Goal: Task Accomplishment & Management: Manage account settings

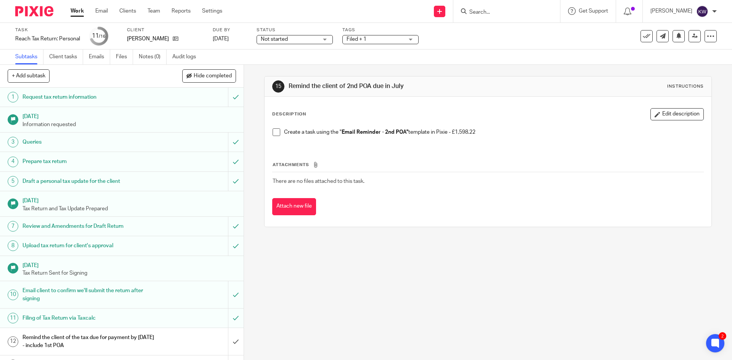
click at [488, 14] on input "Search" at bounding box center [503, 12] width 69 height 7
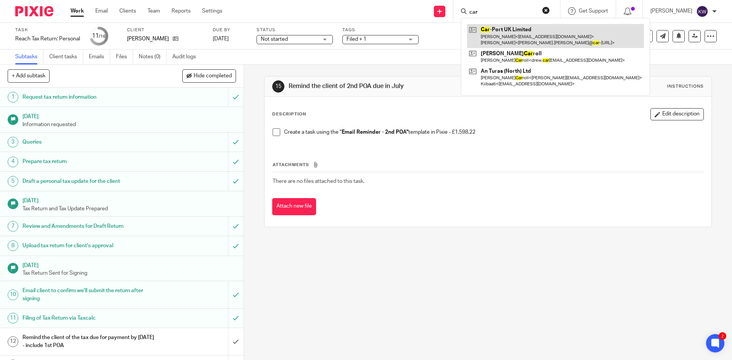
type input "car"
click at [513, 35] on link at bounding box center [555, 36] width 177 height 24
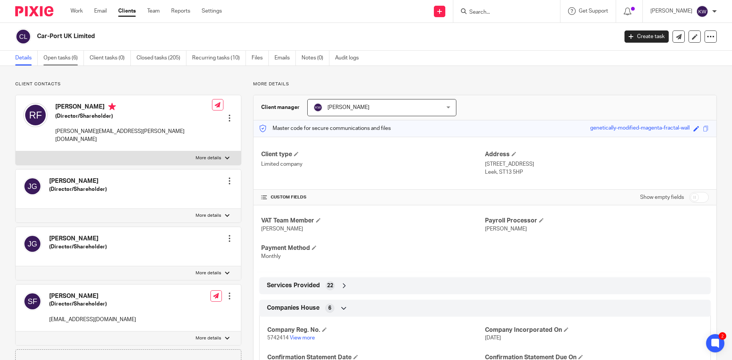
click at [50, 60] on link "Open tasks (6)" at bounding box center [63, 58] width 40 height 15
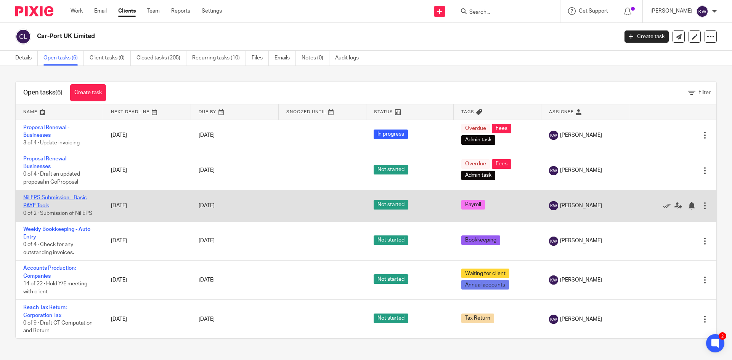
click at [81, 198] on link "Nil EPS Submission - Basic PAYE Tools" at bounding box center [55, 201] width 64 height 13
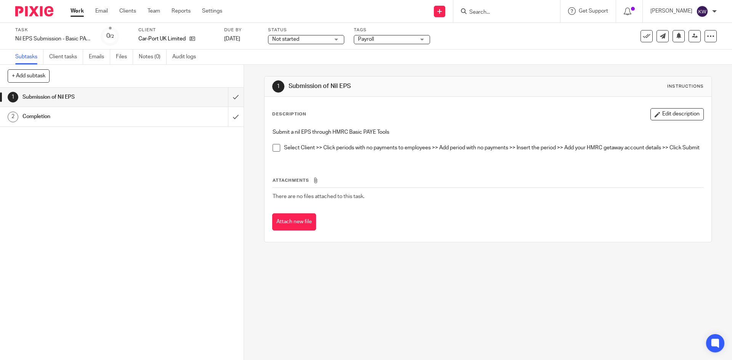
click at [408, 40] on span "Payroll" at bounding box center [386, 39] width 57 height 8
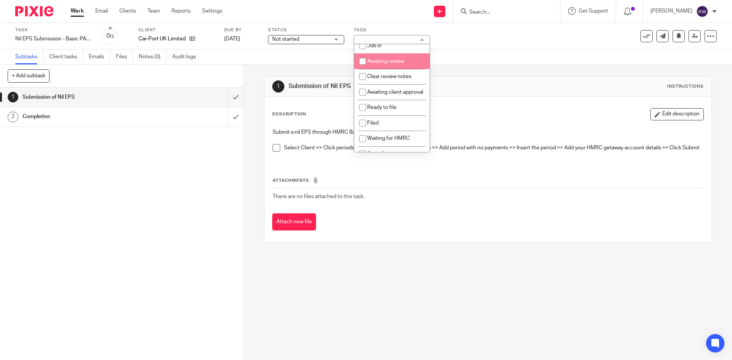
scroll to position [38, 0]
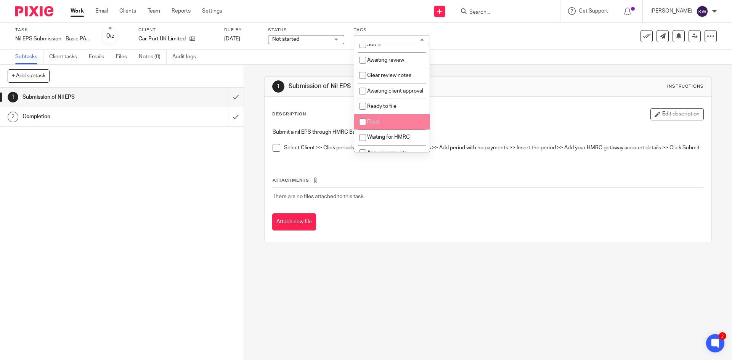
click at [362, 129] on input "checkbox" at bounding box center [363, 122] width 14 height 14
checkbox input "true"
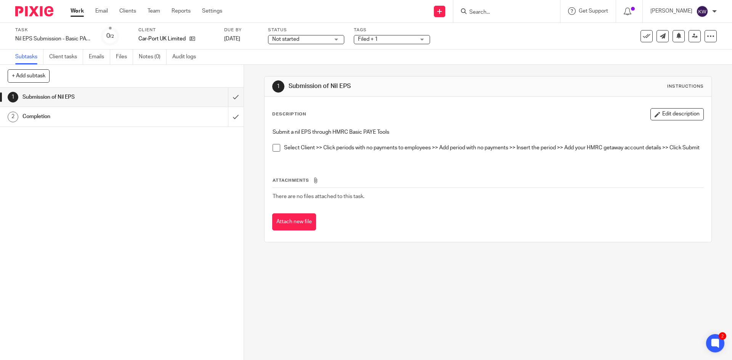
click at [256, 112] on div "1 Submission of Nil EPS Instructions Description Edit description Submit a nil …" at bounding box center [488, 213] width 488 height 296
click at [643, 38] on icon at bounding box center [647, 36] width 8 height 8
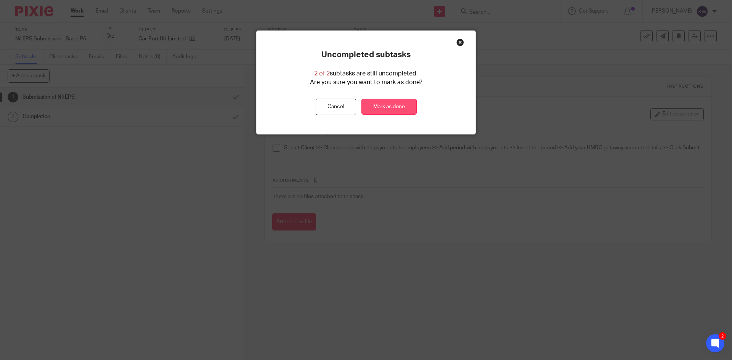
click at [386, 109] on link "Mark as done" at bounding box center [389, 107] width 55 height 16
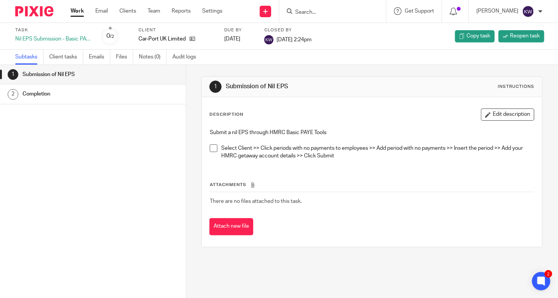
click at [349, 7] on form at bounding box center [334, 11] width 81 height 10
click at [338, 13] on input "Search" at bounding box center [328, 12] width 69 height 7
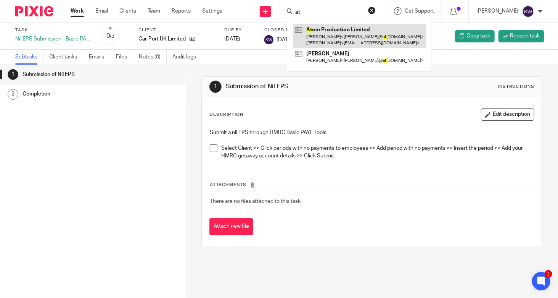
type input "at"
click at [334, 35] on link at bounding box center [359, 36] width 133 height 24
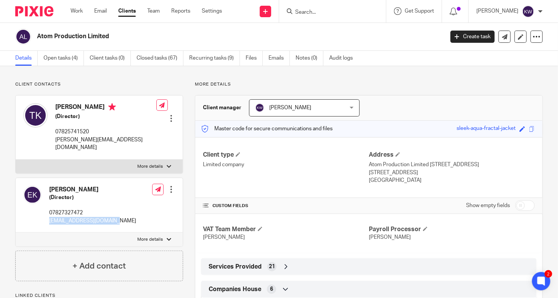
drag, startPoint x: 115, startPoint y: 212, endPoint x: 49, endPoint y: 215, distance: 66.4
click at [49, 215] on div "[PERSON_NAME] (Director) 07827327472 [EMAIL_ADDRESS][DOMAIN_NAME] Edit contact …" at bounding box center [99, 205] width 167 height 55
copy p "emilykarklins@gmail.com"
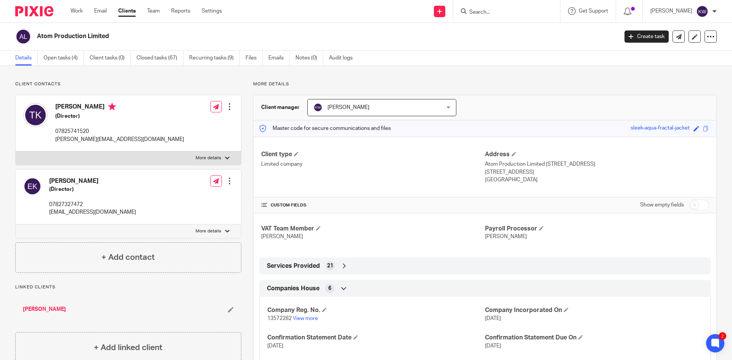
click at [512, 11] on input "Search" at bounding box center [503, 12] width 69 height 7
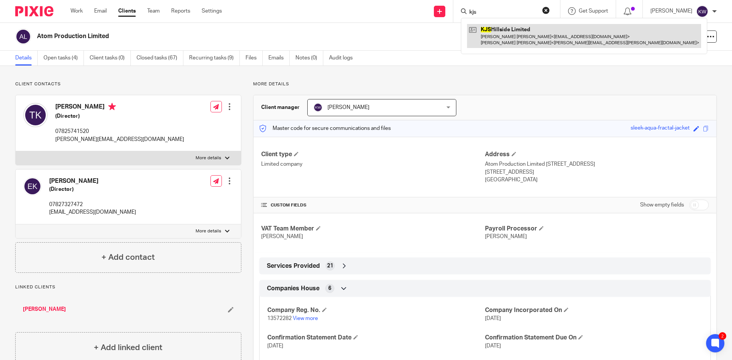
type input "kjs"
click at [520, 40] on link at bounding box center [584, 36] width 234 height 24
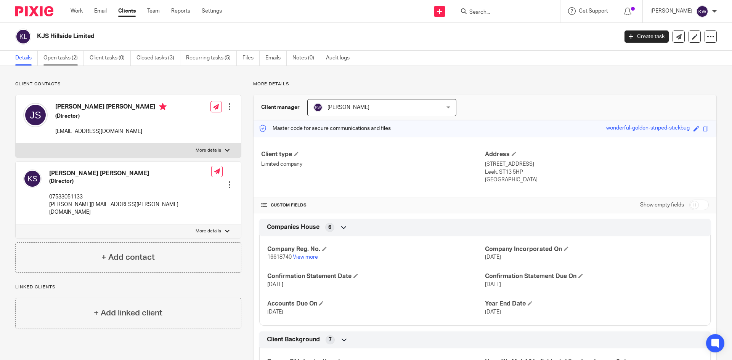
click at [71, 56] on link "Open tasks (2)" at bounding box center [63, 58] width 40 height 15
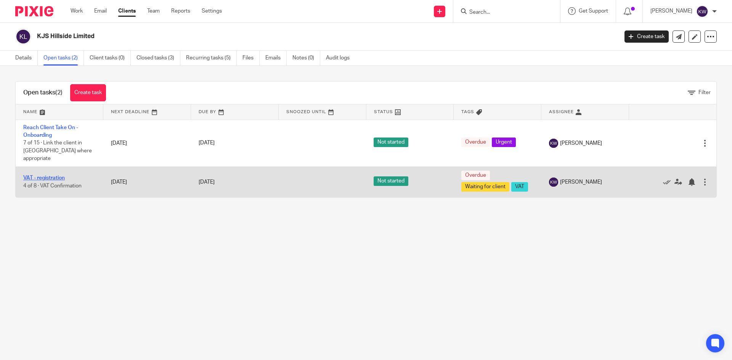
click at [53, 175] on link "VAT - registration" at bounding box center [44, 177] width 42 height 5
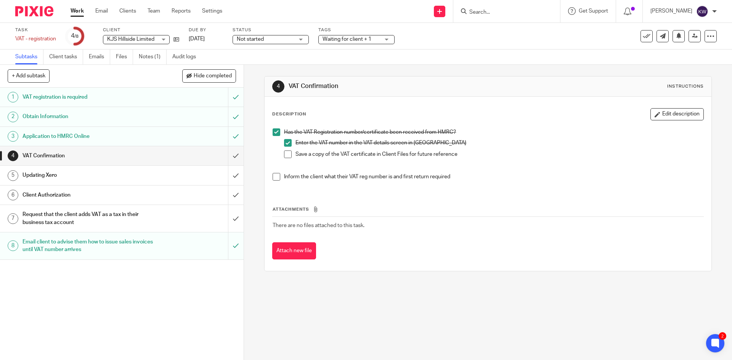
click at [285, 154] on span at bounding box center [288, 155] width 8 height 8
click at [225, 154] on input "submit" at bounding box center [122, 155] width 244 height 19
click at [152, 176] on div "Updating Xero" at bounding box center [122, 175] width 198 height 11
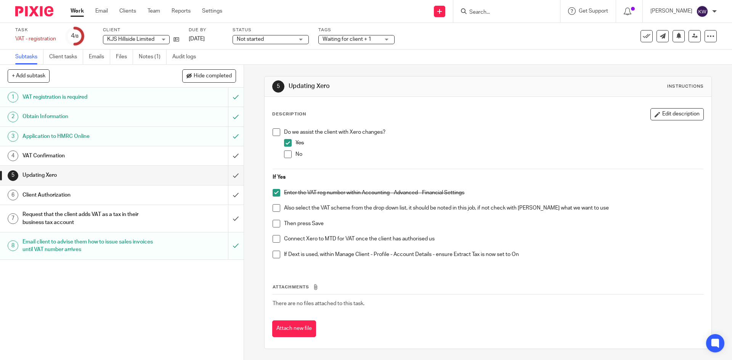
click at [173, 156] on div "VAT Confirmation" at bounding box center [122, 155] width 198 height 11
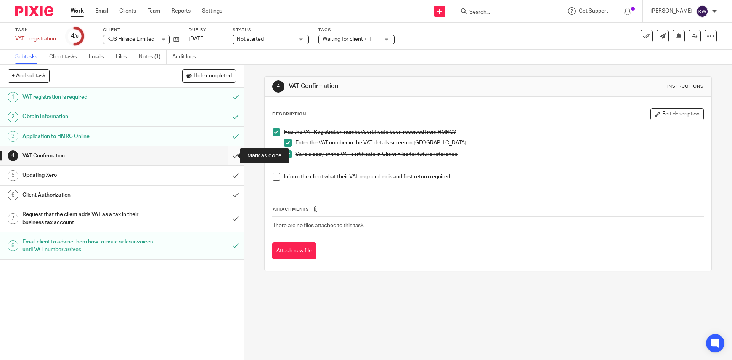
click at [226, 155] on input "submit" at bounding box center [122, 155] width 244 height 19
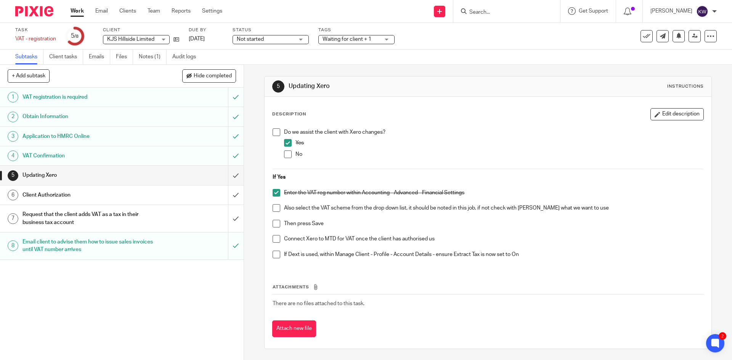
click at [273, 208] on span at bounding box center [277, 208] width 8 height 8
click at [274, 223] on span at bounding box center [277, 224] width 8 height 8
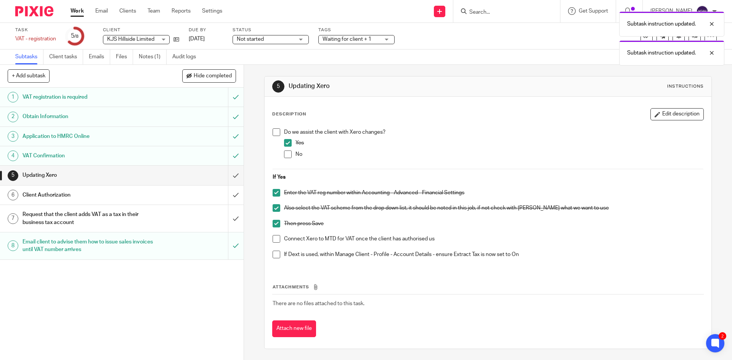
click at [274, 239] on span at bounding box center [277, 239] width 8 height 8
click at [273, 257] on span at bounding box center [277, 255] width 8 height 8
click at [228, 177] on input "submit" at bounding box center [122, 175] width 244 height 19
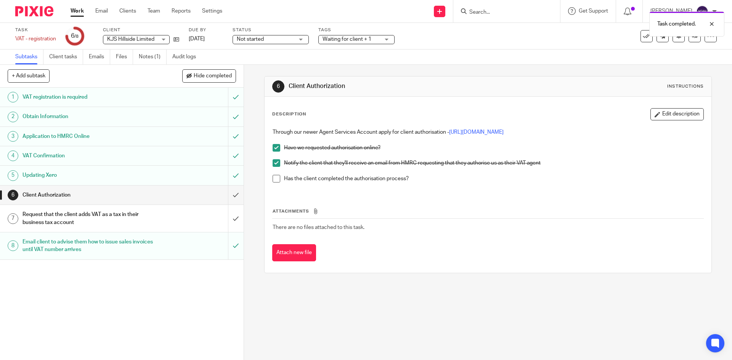
click at [275, 179] on span at bounding box center [277, 179] width 8 height 8
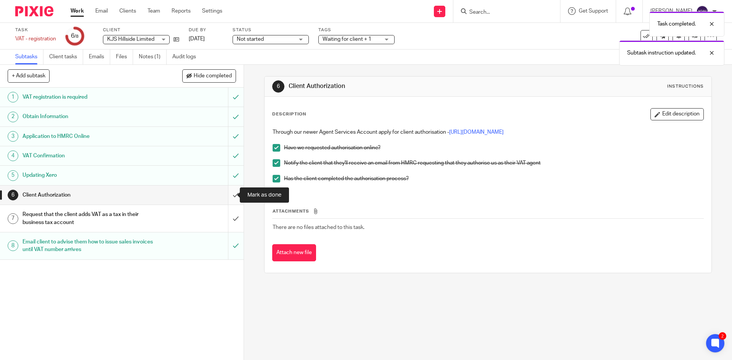
click at [229, 196] on input "submit" at bounding box center [122, 195] width 244 height 19
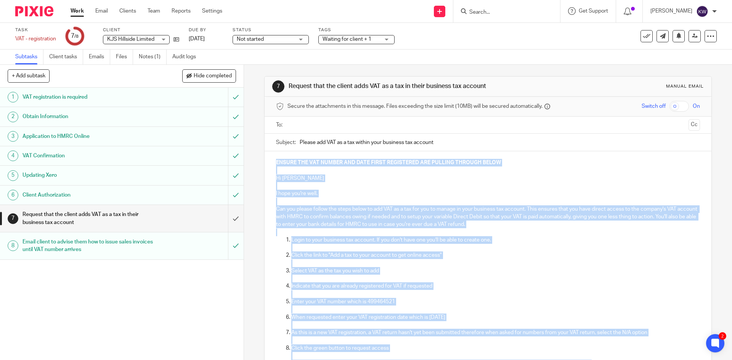
drag, startPoint x: 313, startPoint y: 284, endPoint x: 267, endPoint y: 159, distance: 132.4
click at [267, 159] on div "ENSURE THE VAT NUMBER AND DATE FIRST REGISTERED ARE PULLING THROUGH BELOW Hi Ja…" at bounding box center [488, 285] width 447 height 269
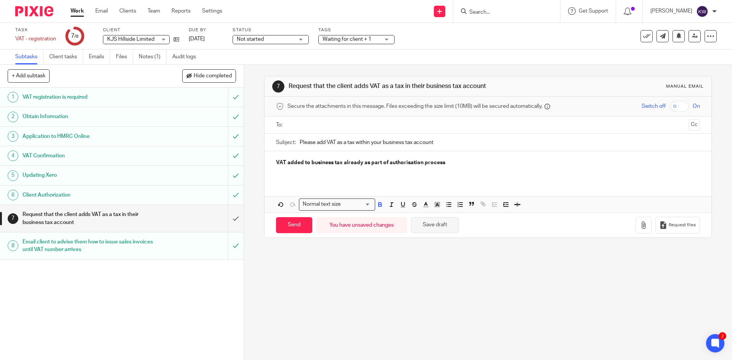
click at [428, 225] on button "Save draft" at bounding box center [435, 225] width 48 height 16
click at [333, 42] on span "Waiting for client + 1" at bounding box center [351, 39] width 57 height 8
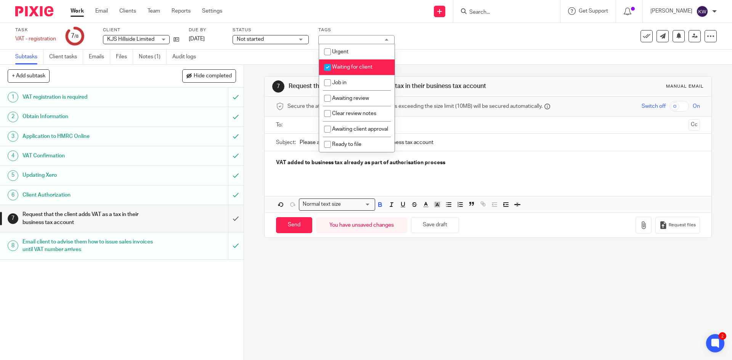
click at [327, 67] on input "checkbox" at bounding box center [327, 67] width 14 height 14
checkbox input "false"
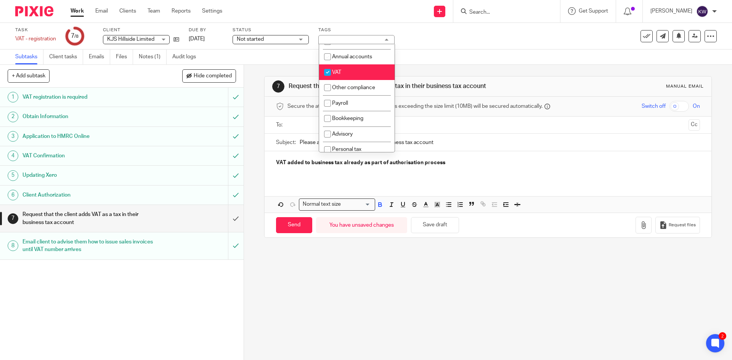
scroll to position [153, 0]
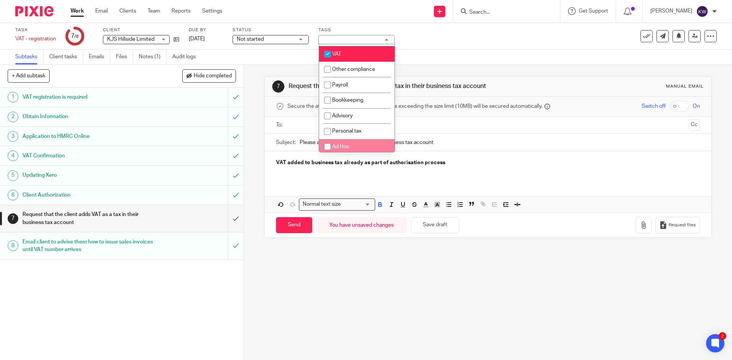
click at [418, 278] on div "7 Request that the client adds VAT as a tax in their business tax account Manua…" at bounding box center [488, 213] width 488 height 296
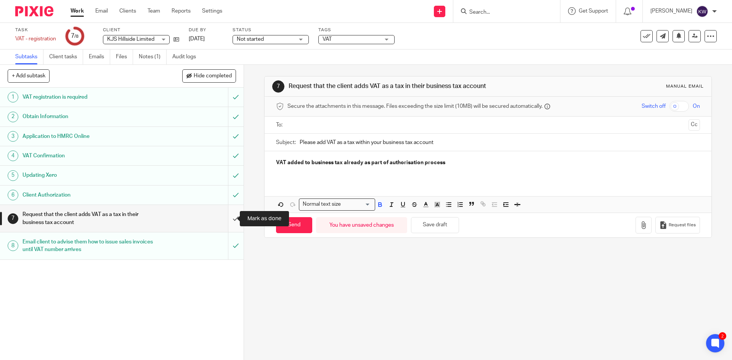
click at [229, 219] on input "submit" at bounding box center [122, 218] width 244 height 27
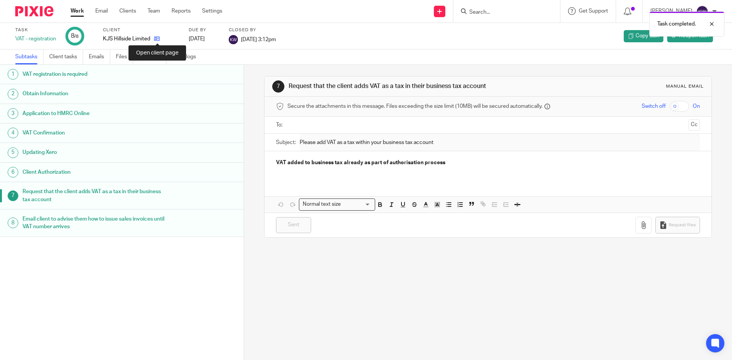
click at [158, 39] on icon at bounding box center [157, 39] width 6 height 6
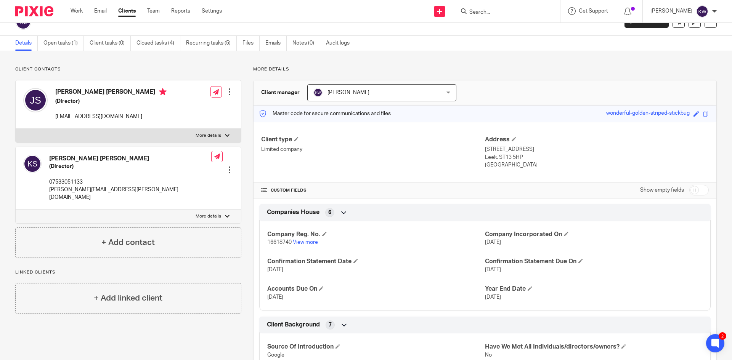
scroll to position [5, 0]
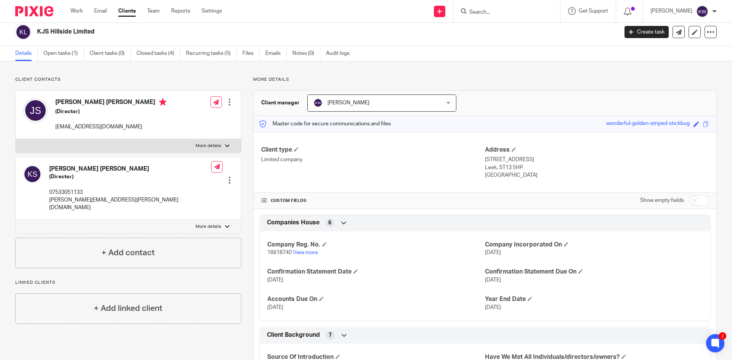
click at [693, 203] on input "checkbox" at bounding box center [699, 200] width 19 height 11
checkbox input "true"
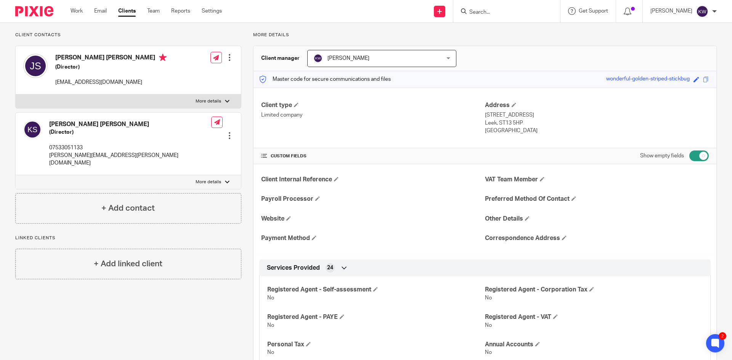
scroll to position [272, 0]
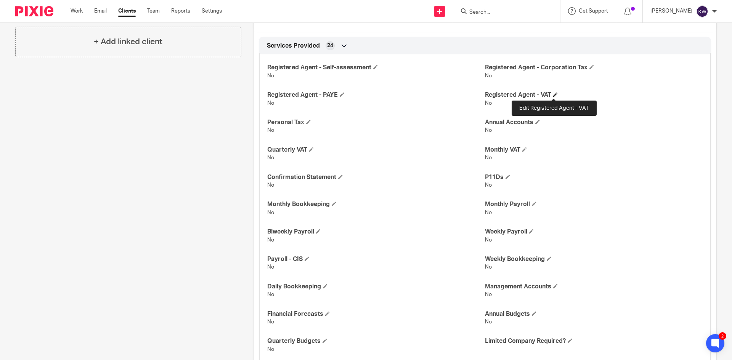
click at [553, 92] on span at bounding box center [555, 94] width 5 height 5
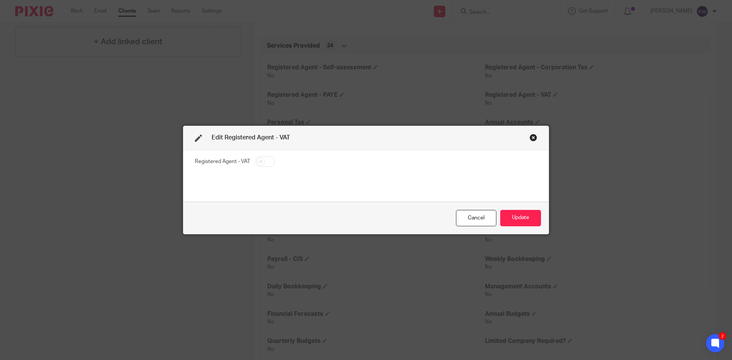
click at [267, 161] on input "checkbox" at bounding box center [265, 161] width 19 height 11
checkbox input "true"
click at [520, 222] on button "Update" at bounding box center [520, 218] width 41 height 16
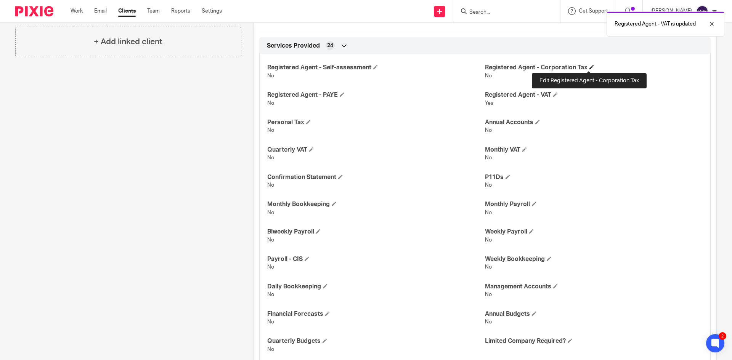
click at [590, 65] on span at bounding box center [592, 67] width 5 height 5
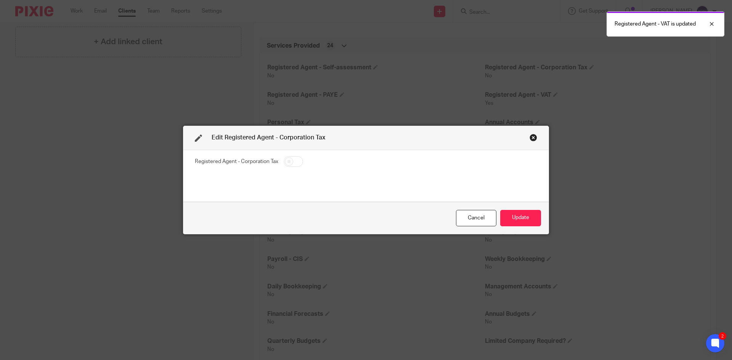
click at [294, 162] on input "checkbox" at bounding box center [293, 161] width 19 height 11
checkbox input "true"
click at [523, 219] on button "Update" at bounding box center [520, 218] width 41 height 16
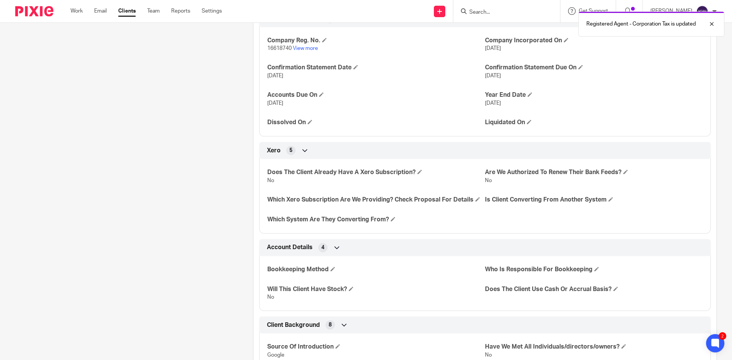
scroll to position [691, 0]
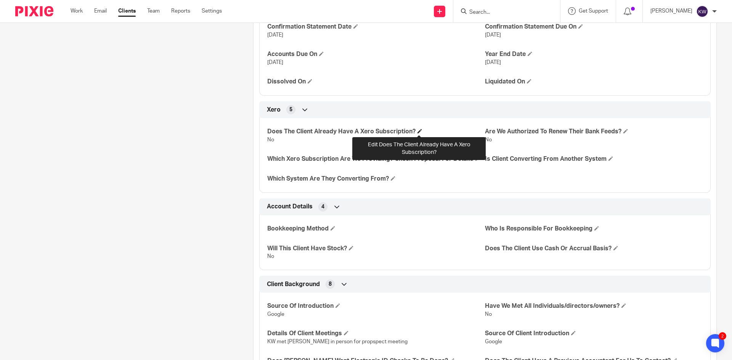
click at [418, 132] on span at bounding box center [420, 131] width 5 height 5
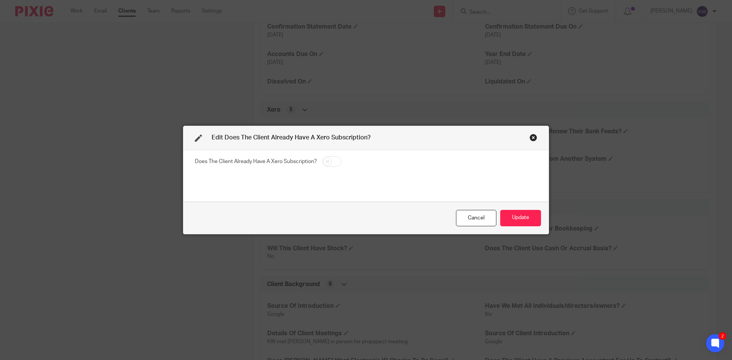
click at [335, 163] on input "checkbox" at bounding box center [331, 161] width 19 height 11
checkbox input "true"
click at [520, 217] on button "Update" at bounding box center [520, 218] width 41 height 16
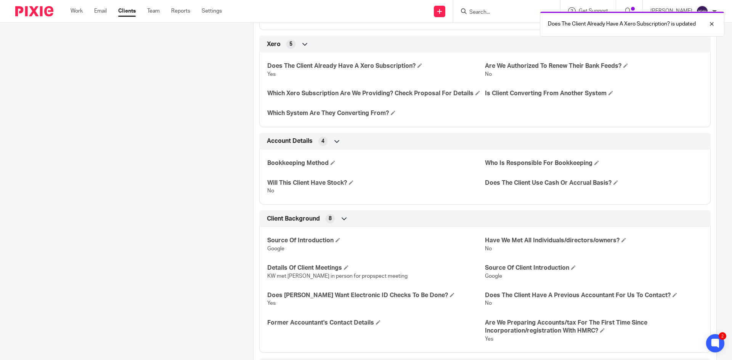
scroll to position [806, 0]
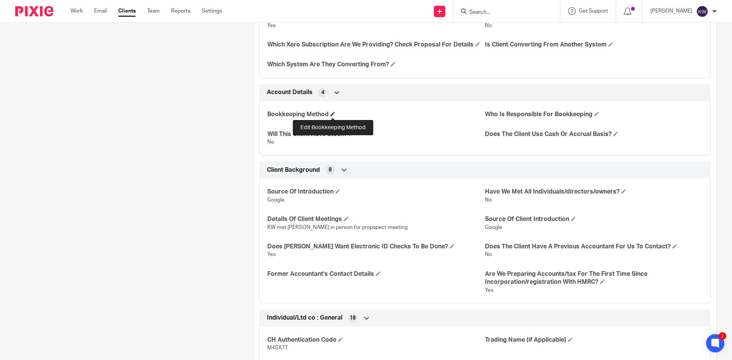
click at [334, 113] on span at bounding box center [333, 114] width 5 height 5
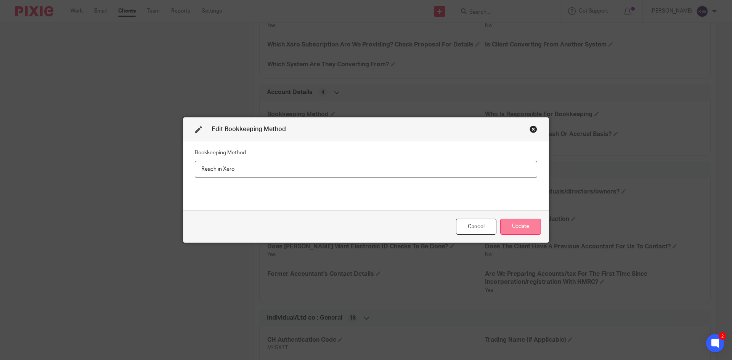
type input "Reach in Xero"
click at [506, 223] on button "Update" at bounding box center [520, 227] width 41 height 16
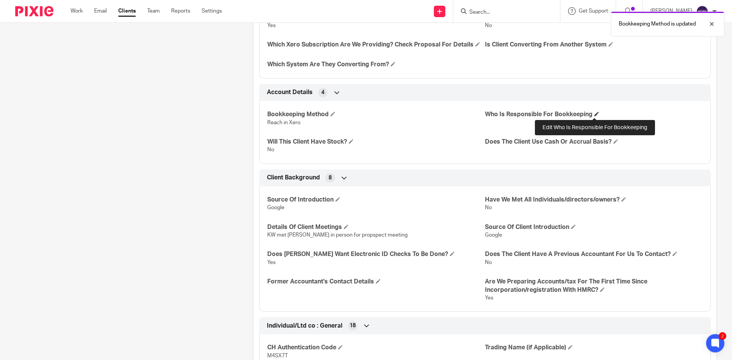
click at [595, 113] on span at bounding box center [597, 114] width 5 height 5
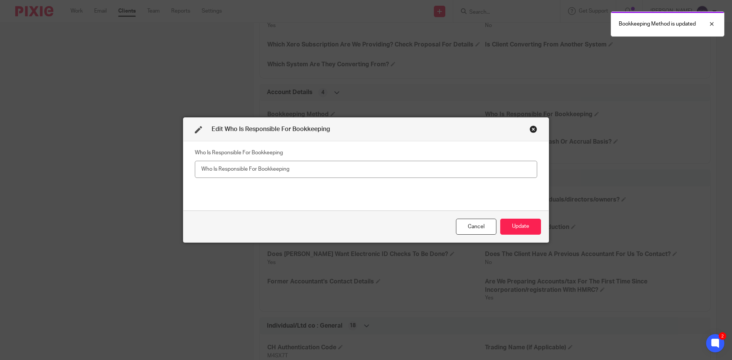
click at [500, 169] on input "text" at bounding box center [366, 169] width 343 height 17
type input "Reach"
click at [532, 228] on button "Update" at bounding box center [520, 227] width 41 height 16
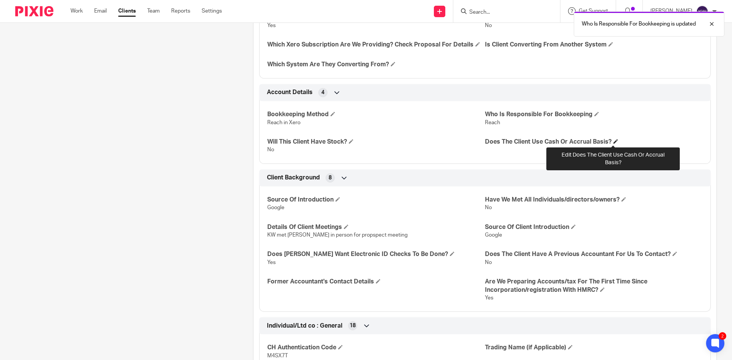
click at [614, 142] on span at bounding box center [616, 141] width 5 height 5
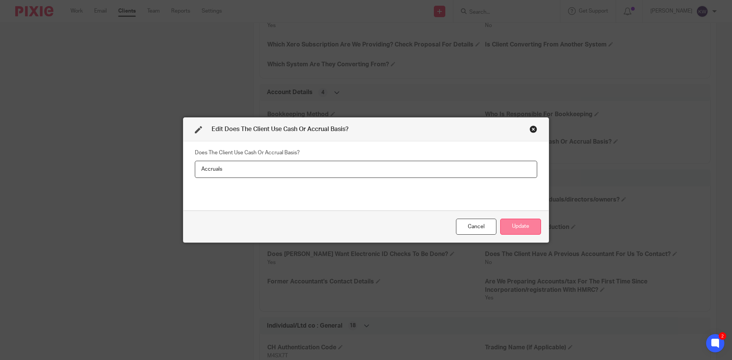
type input "Accruals"
click at [526, 228] on button "Update" at bounding box center [520, 227] width 41 height 16
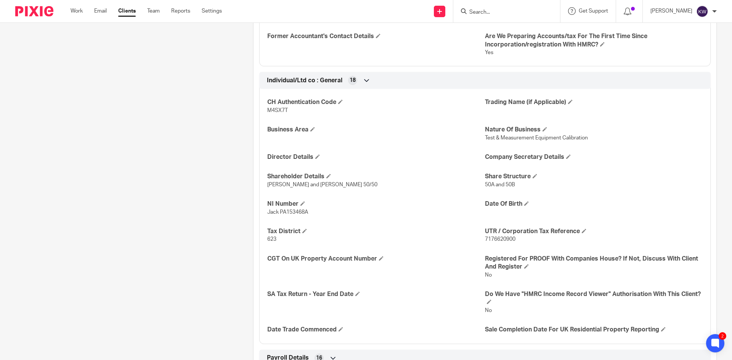
scroll to position [1073, 0]
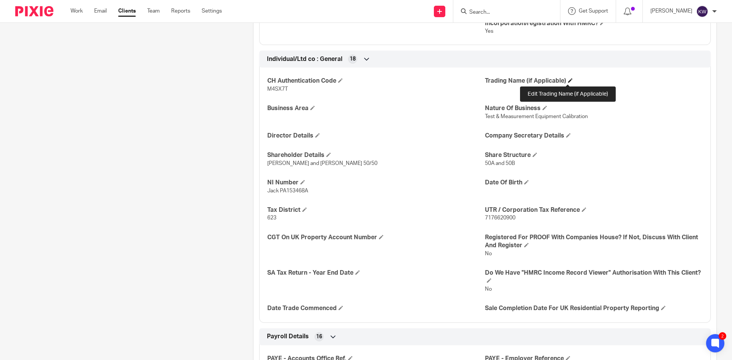
click at [568, 79] on span at bounding box center [570, 80] width 5 height 5
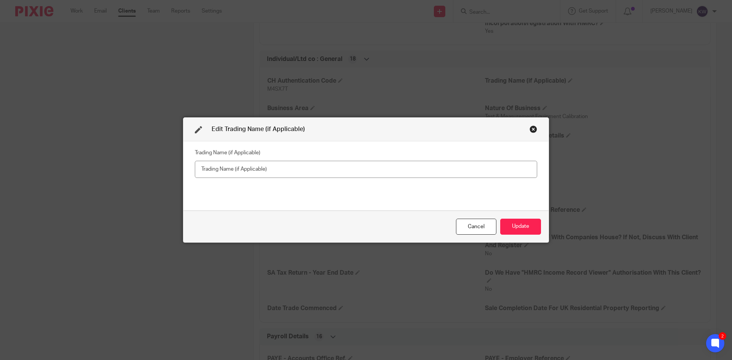
click at [466, 171] on input "text" at bounding box center [366, 169] width 343 height 17
type input "Meters & Guages"
click at [524, 225] on button "Update" at bounding box center [520, 227] width 41 height 16
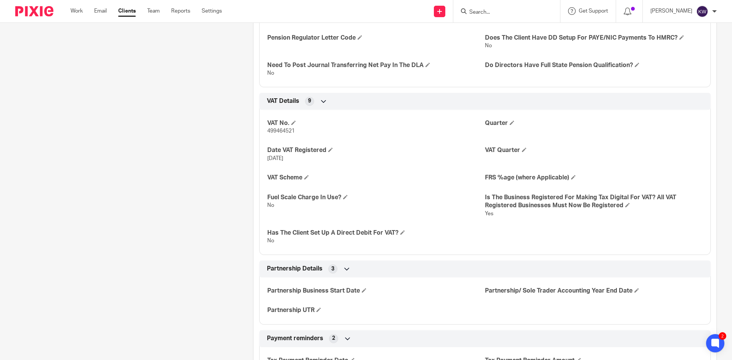
scroll to position [1530, 0]
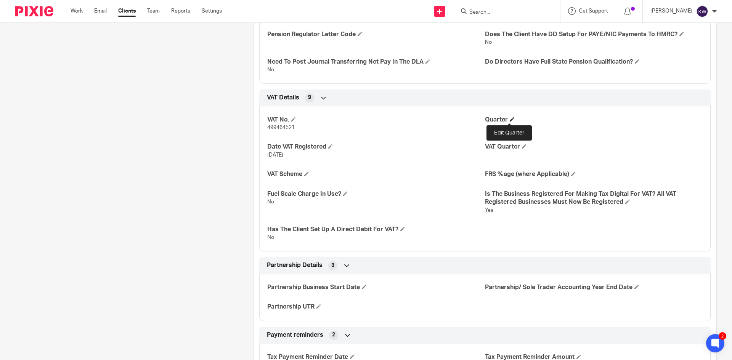
click at [511, 119] on span at bounding box center [512, 119] width 5 height 5
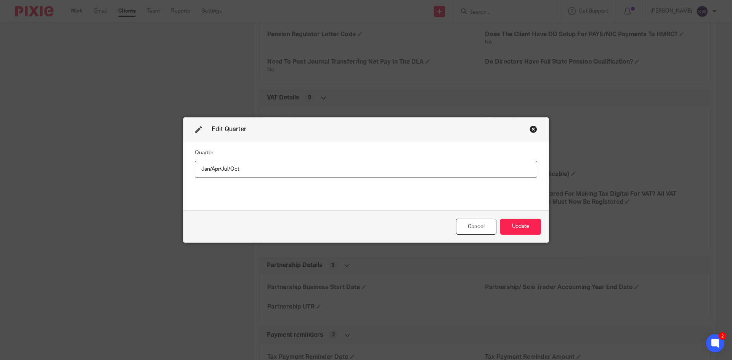
drag, startPoint x: 270, startPoint y: 169, endPoint x: 185, endPoint y: 171, distance: 84.7
click at [185, 171] on div "Quarter Jan/Apr/Jul/Oct" at bounding box center [365, 176] width 365 height 69
type input "Jan/Apr/Jul/Oct"
click at [529, 231] on button "Update" at bounding box center [520, 227] width 41 height 16
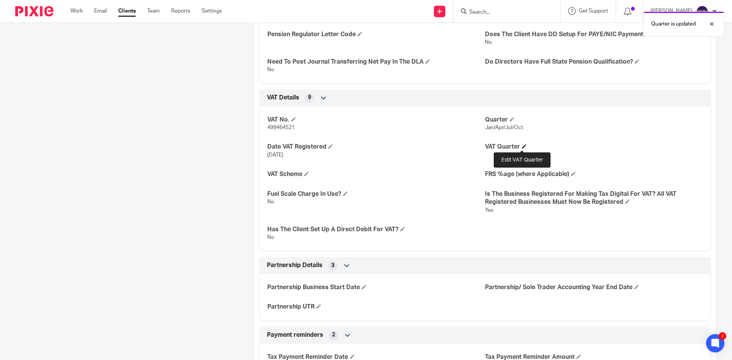
click at [522, 146] on span at bounding box center [524, 146] width 5 height 5
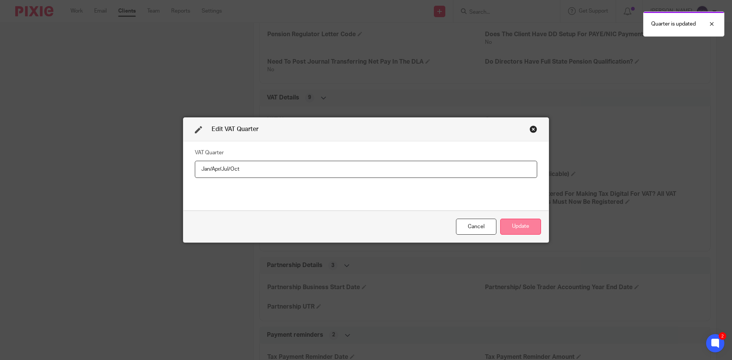
type input "Jan/Apr/Jul/Oct"
click at [524, 228] on button "Update" at bounding box center [520, 227] width 41 height 16
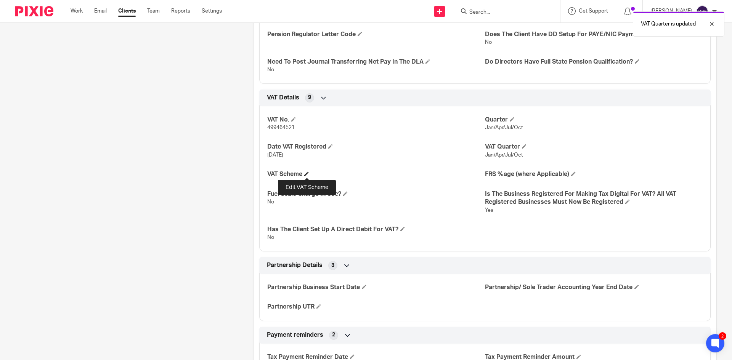
click at [308, 174] on span at bounding box center [306, 174] width 5 height 5
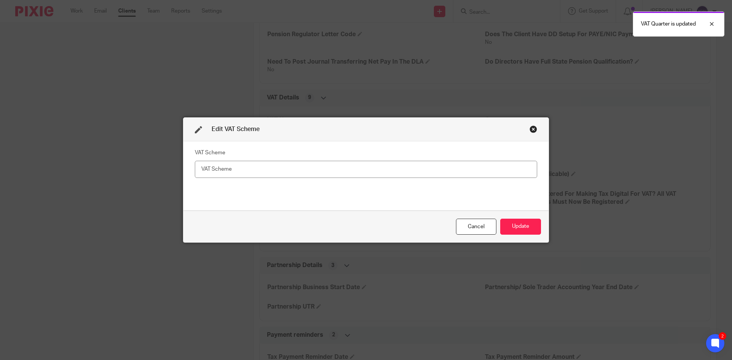
click at [308, 175] on input "text" at bounding box center [366, 169] width 343 height 17
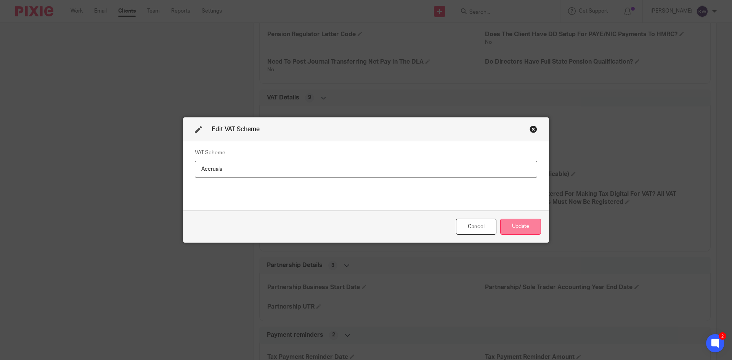
type input "Accruals"
click at [529, 233] on button "Update" at bounding box center [520, 227] width 41 height 16
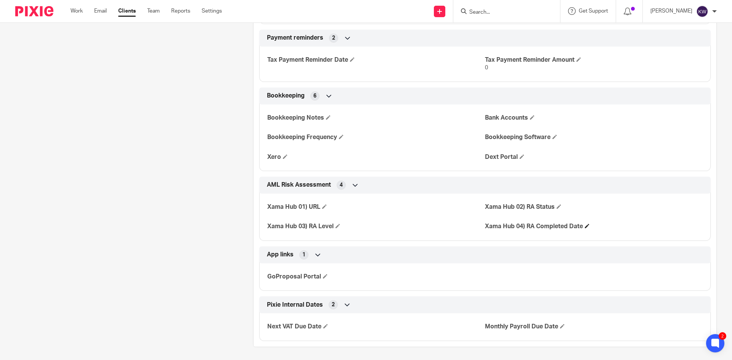
scroll to position [1838, 0]
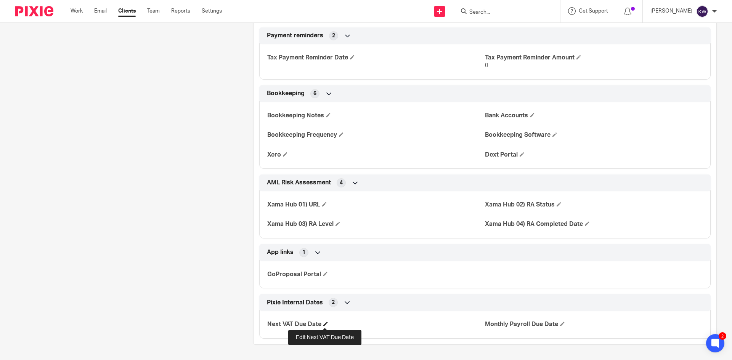
click at [323, 324] on span at bounding box center [325, 324] width 5 height 5
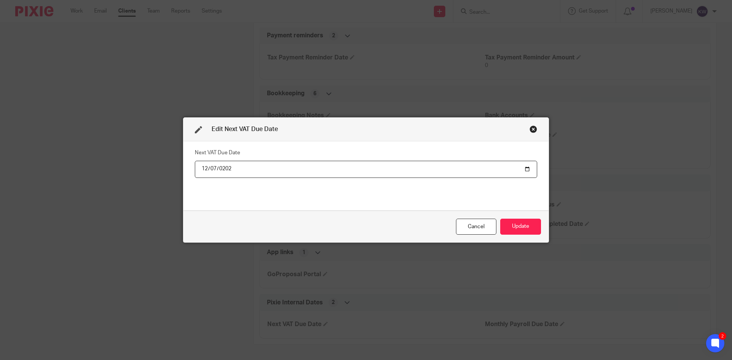
type input "2025-12-07"
click at [529, 226] on button "Update" at bounding box center [520, 227] width 41 height 16
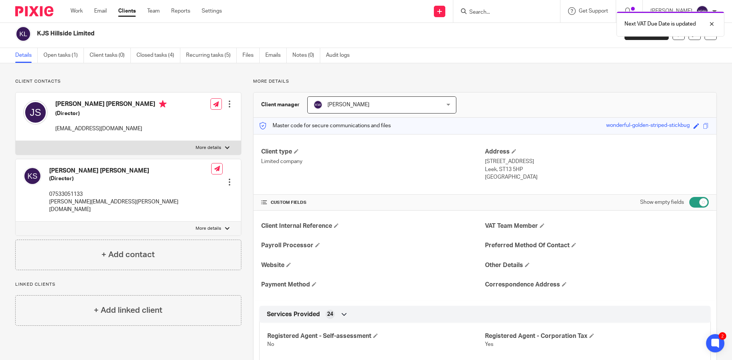
scroll to position [0, 0]
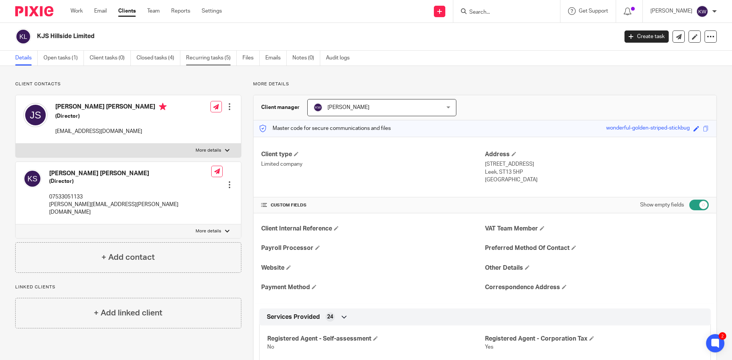
click at [214, 61] on link "Recurring tasks (5)" at bounding box center [211, 58] width 51 height 15
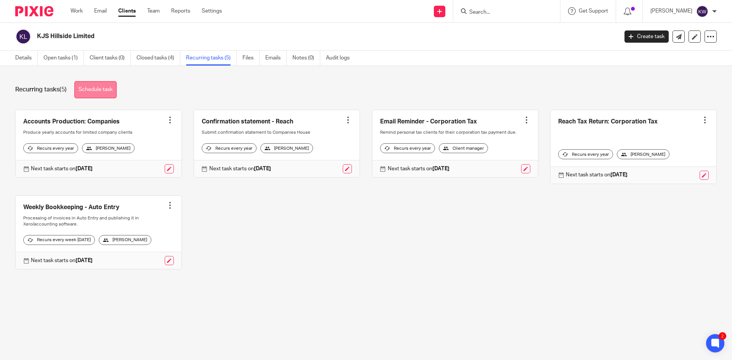
click at [87, 90] on link "Schedule task" at bounding box center [95, 89] width 42 height 17
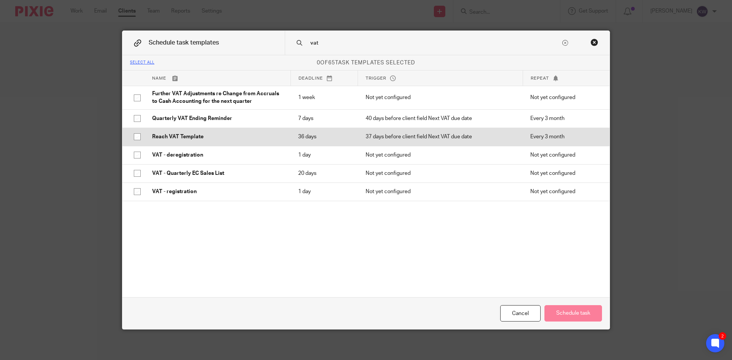
type input "vat"
click at [136, 138] on input "checkbox" at bounding box center [137, 137] width 14 height 14
checkbox input "true"
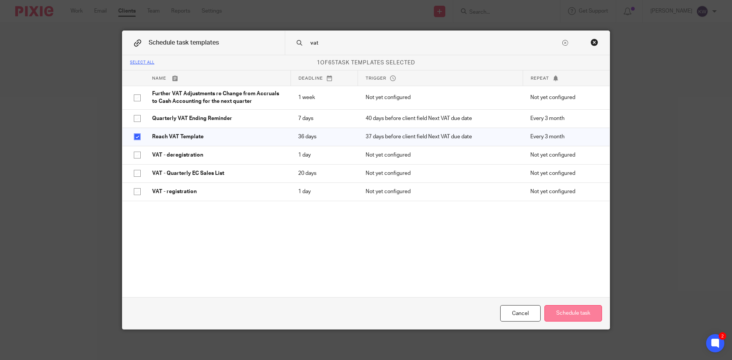
click at [567, 315] on button "Schedule task" at bounding box center [574, 314] width 58 height 16
